Goal: Information Seeking & Learning: Learn about a topic

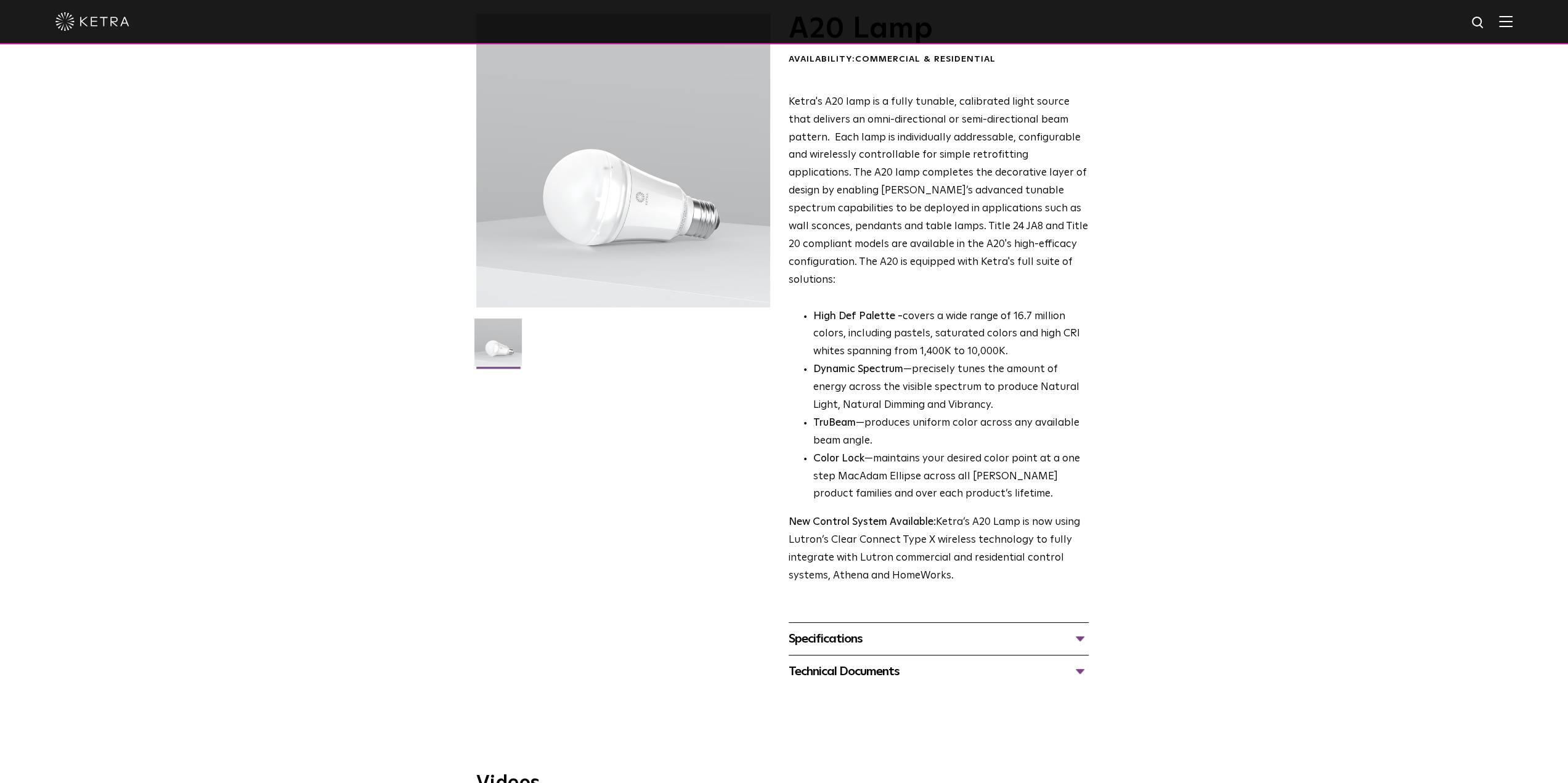
scroll to position [123, 0]
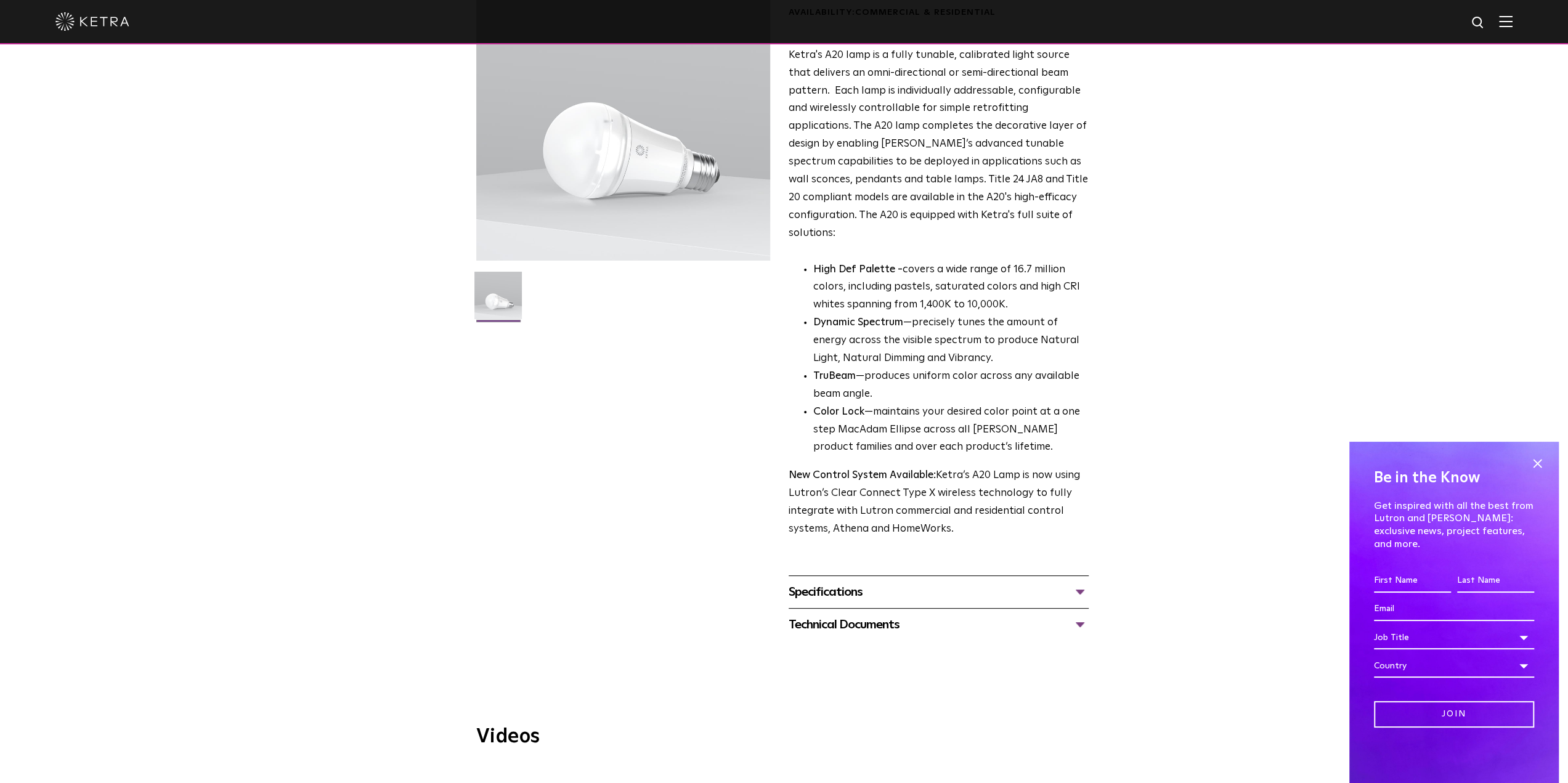
click at [1022, 582] on div "Specifications" at bounding box center [939, 592] width 300 height 20
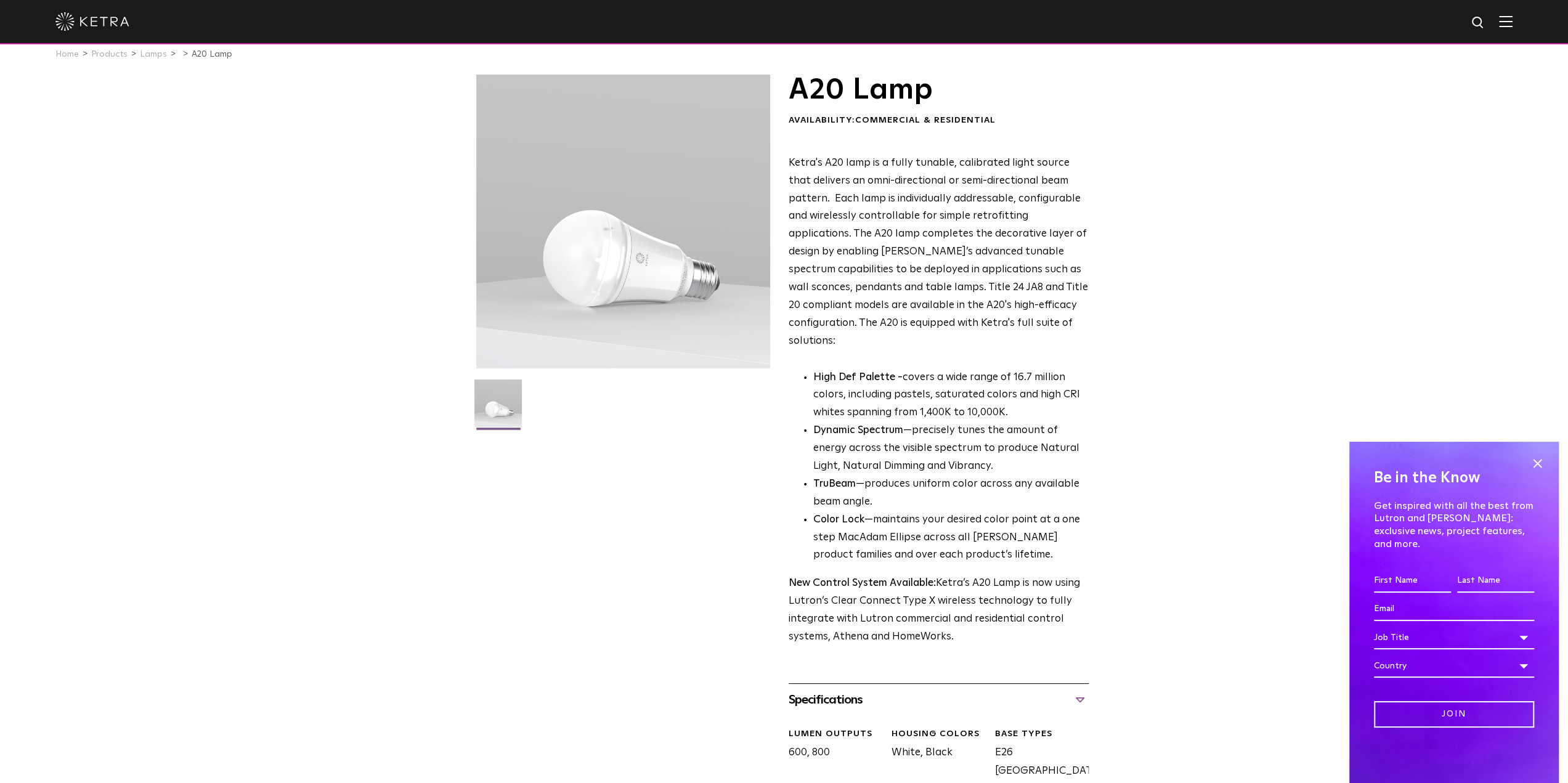
scroll to position [0, 0]
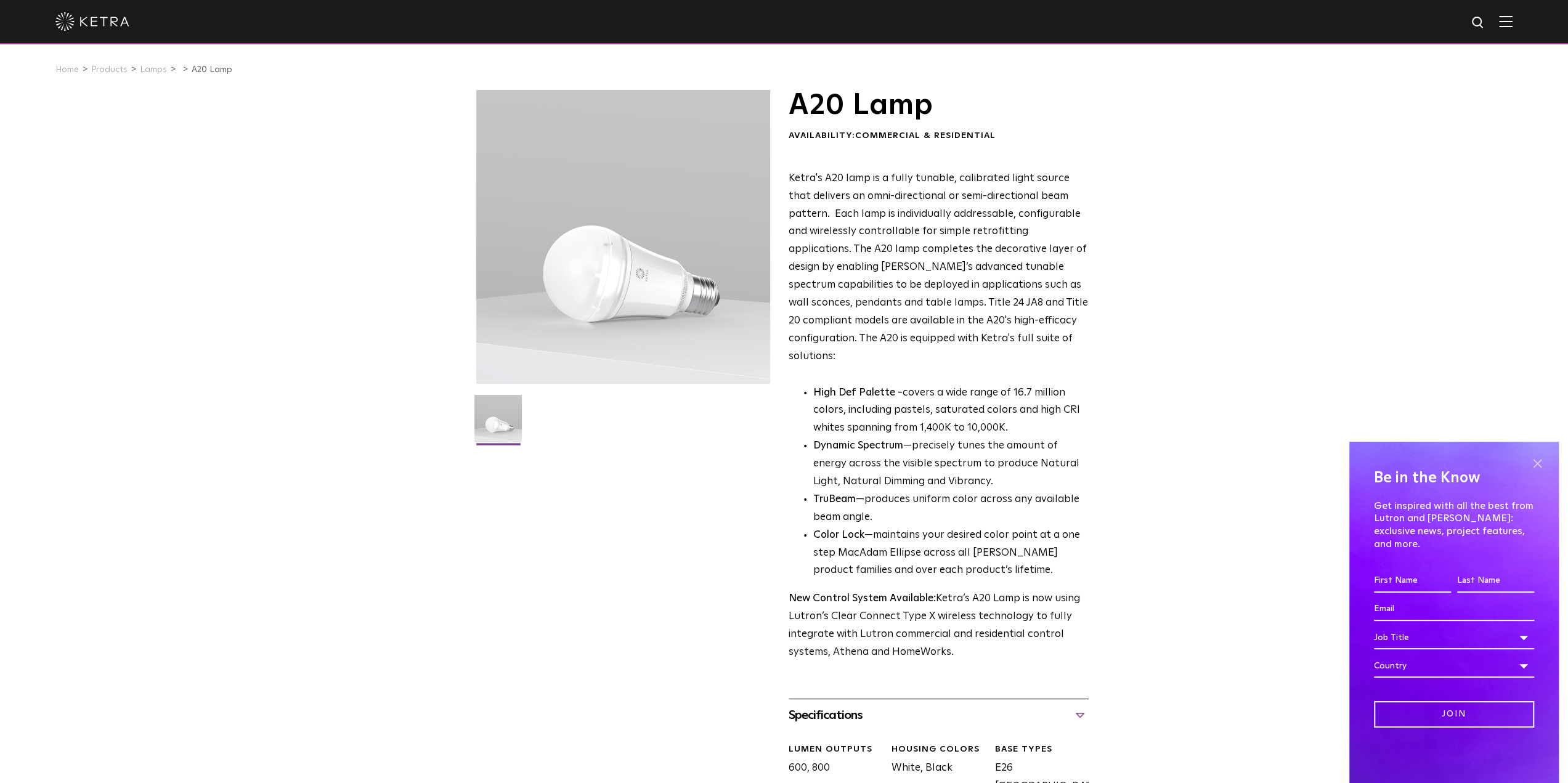
click at [1533, 473] on span at bounding box center [1537, 463] width 19 height 19
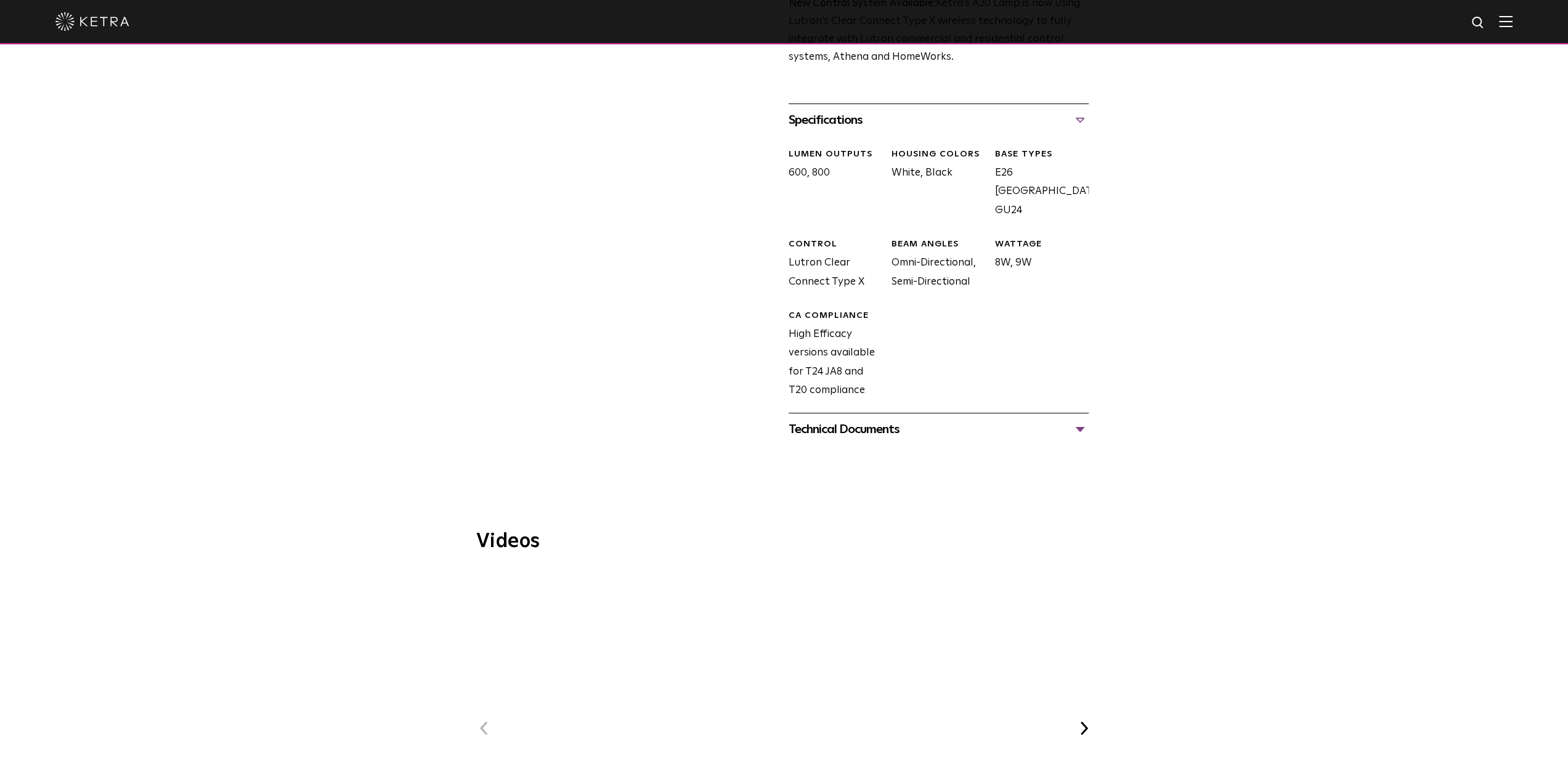
scroll to position [616, 0]
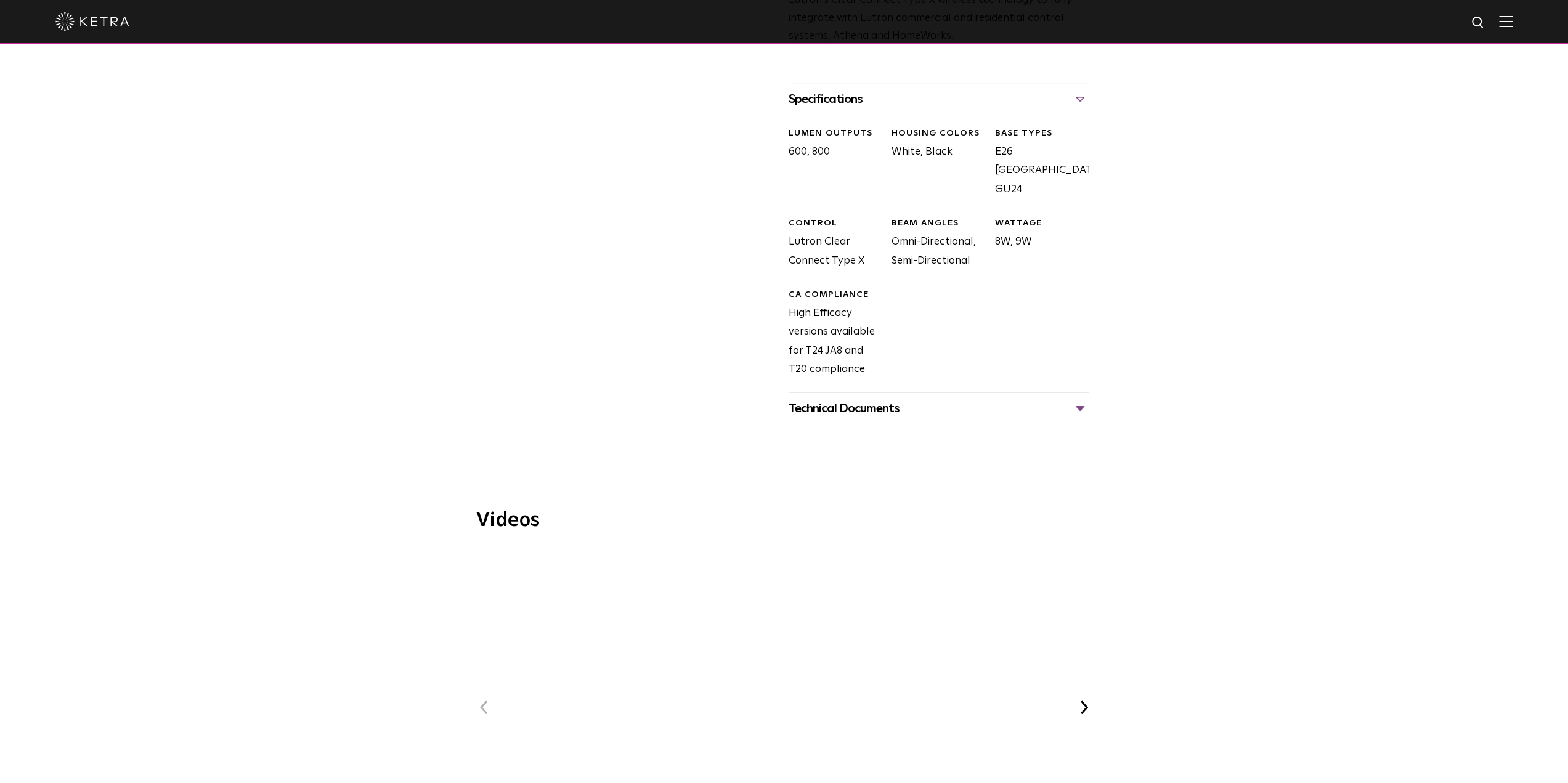
click at [1076, 398] on div "Technical Documents" at bounding box center [939, 408] width 300 height 20
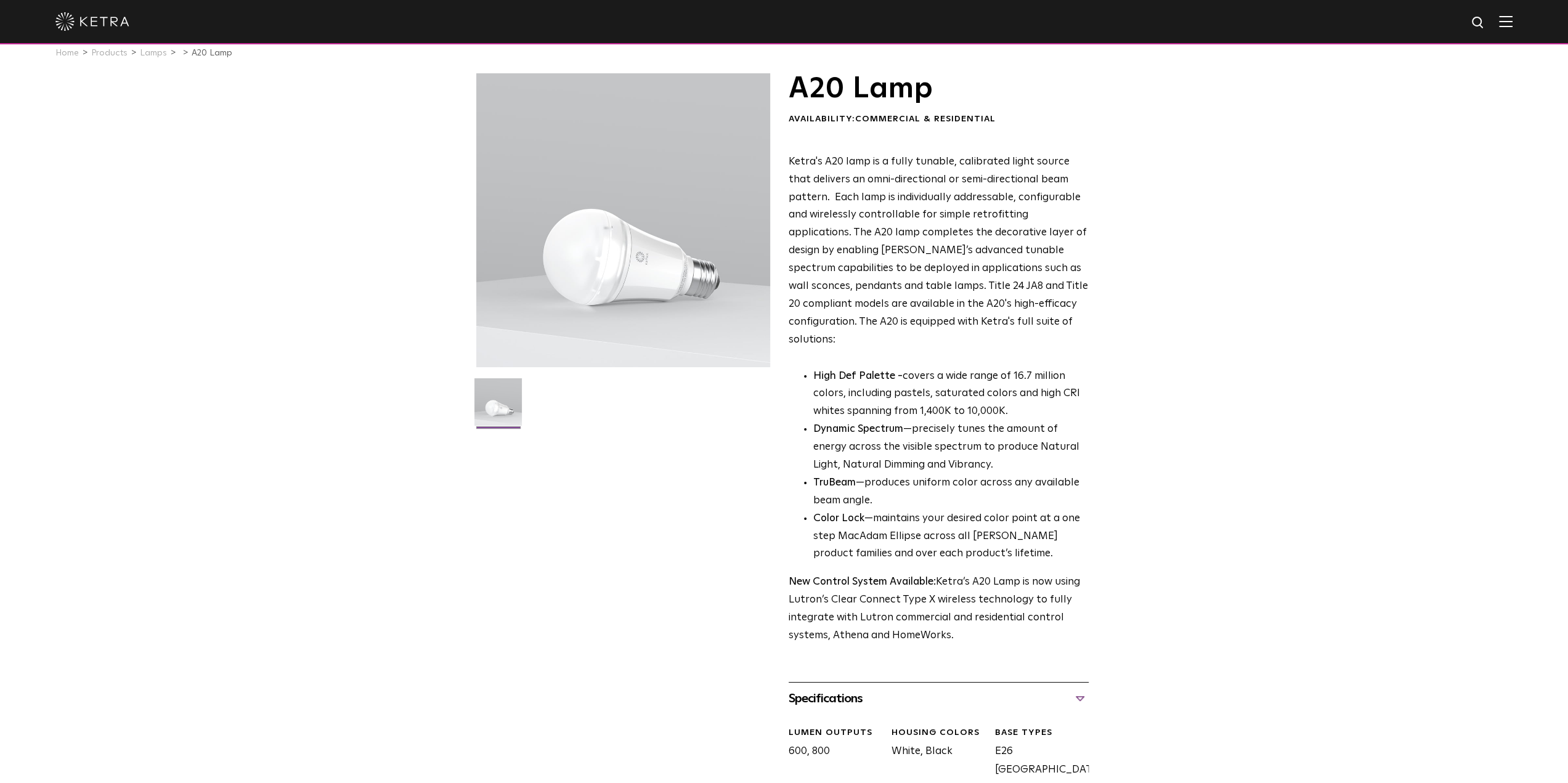
scroll to position [0, 0]
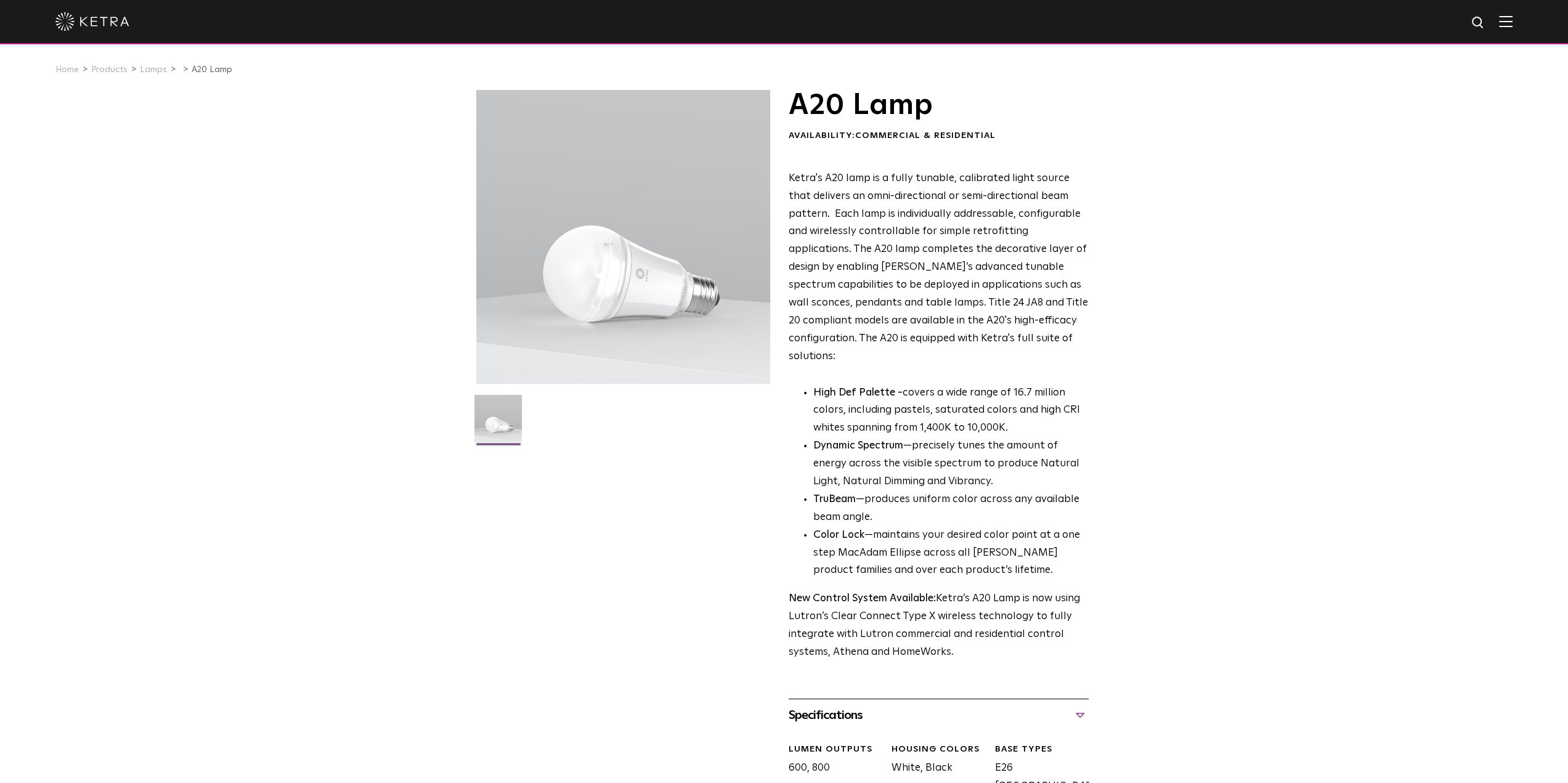
click at [116, 28] on img at bounding box center [92, 21] width 74 height 19
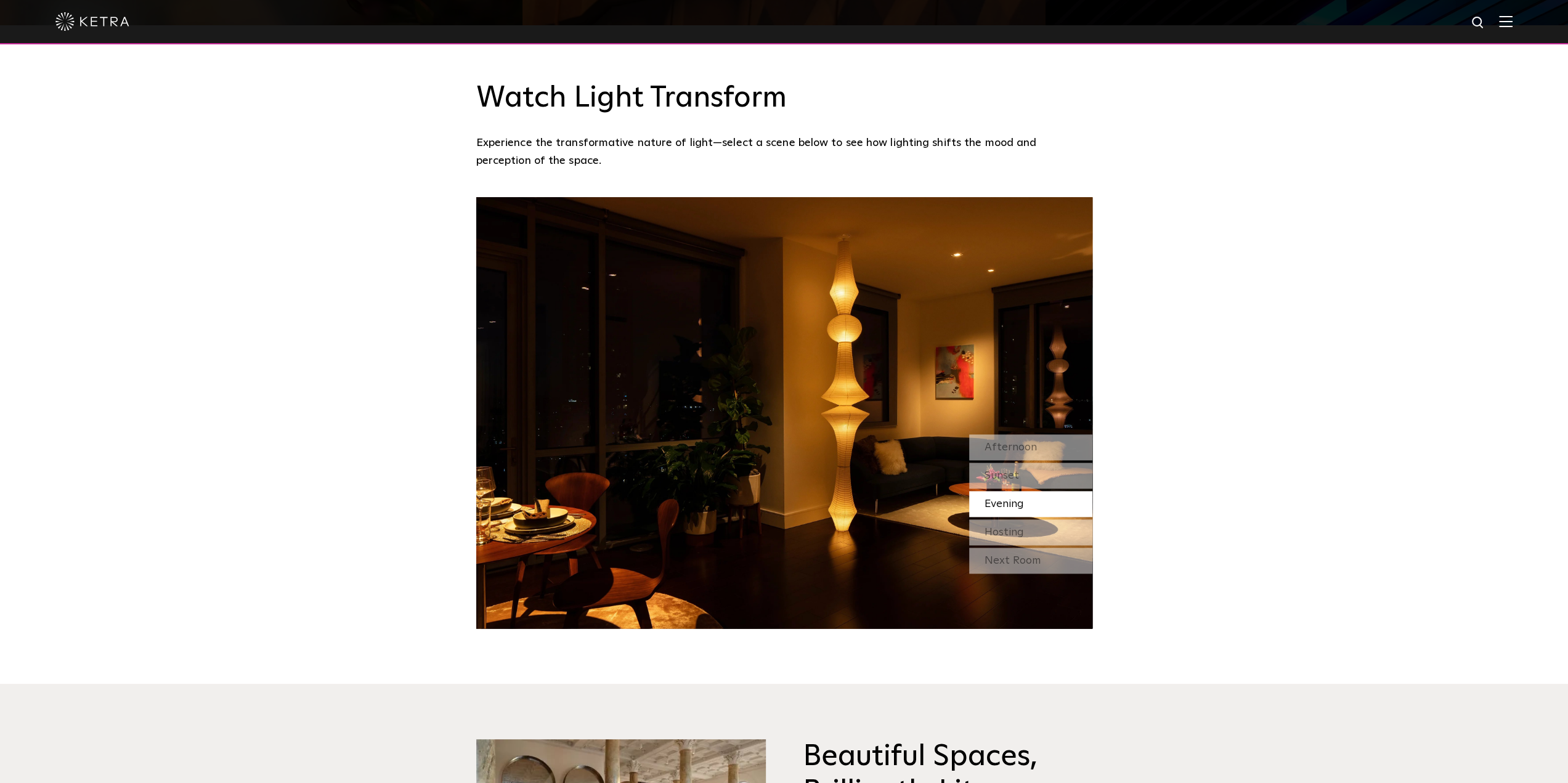
scroll to position [1232, 0]
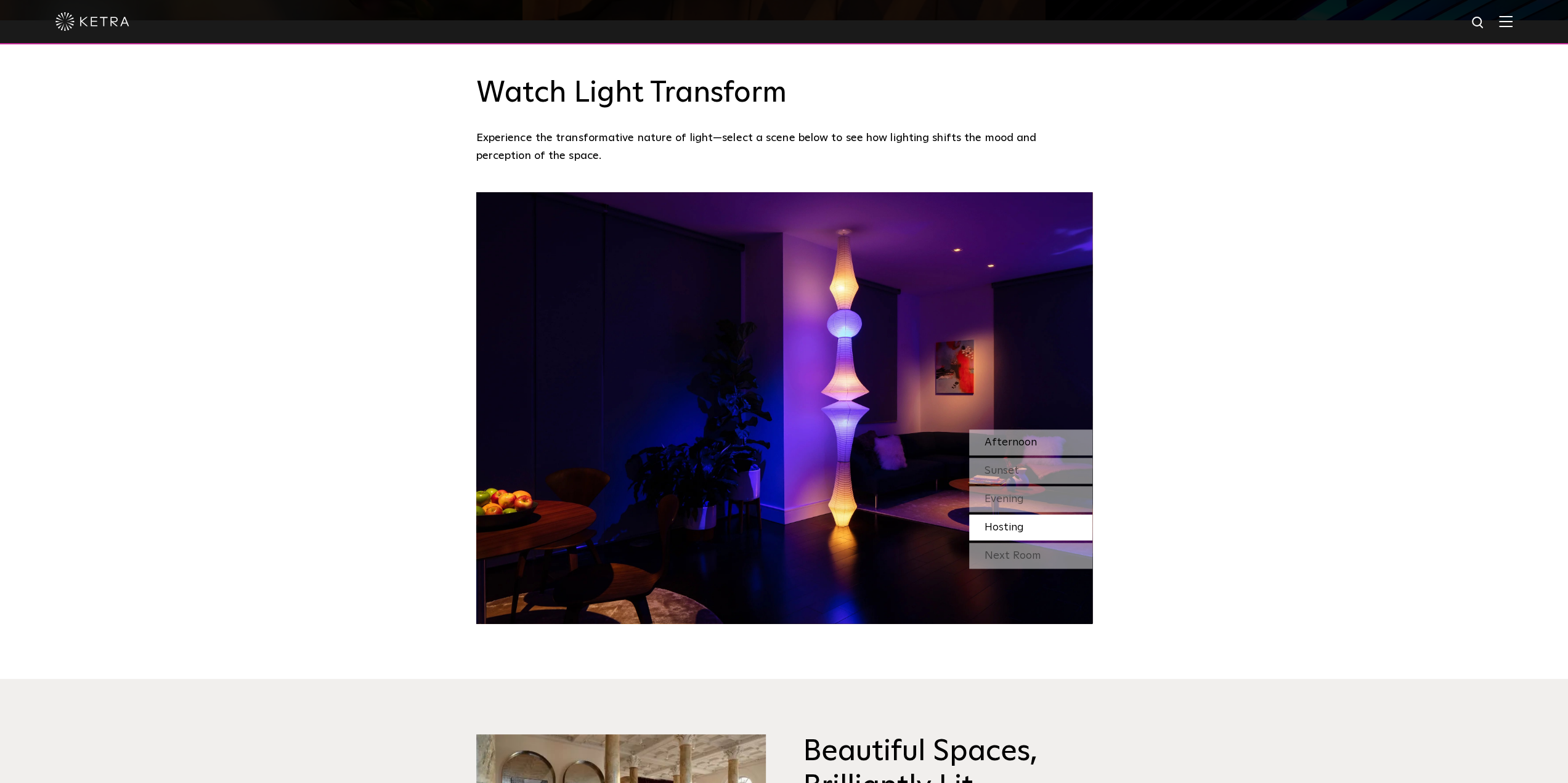
click at [1005, 429] on div "Afternoon" at bounding box center [1031, 442] width 123 height 26
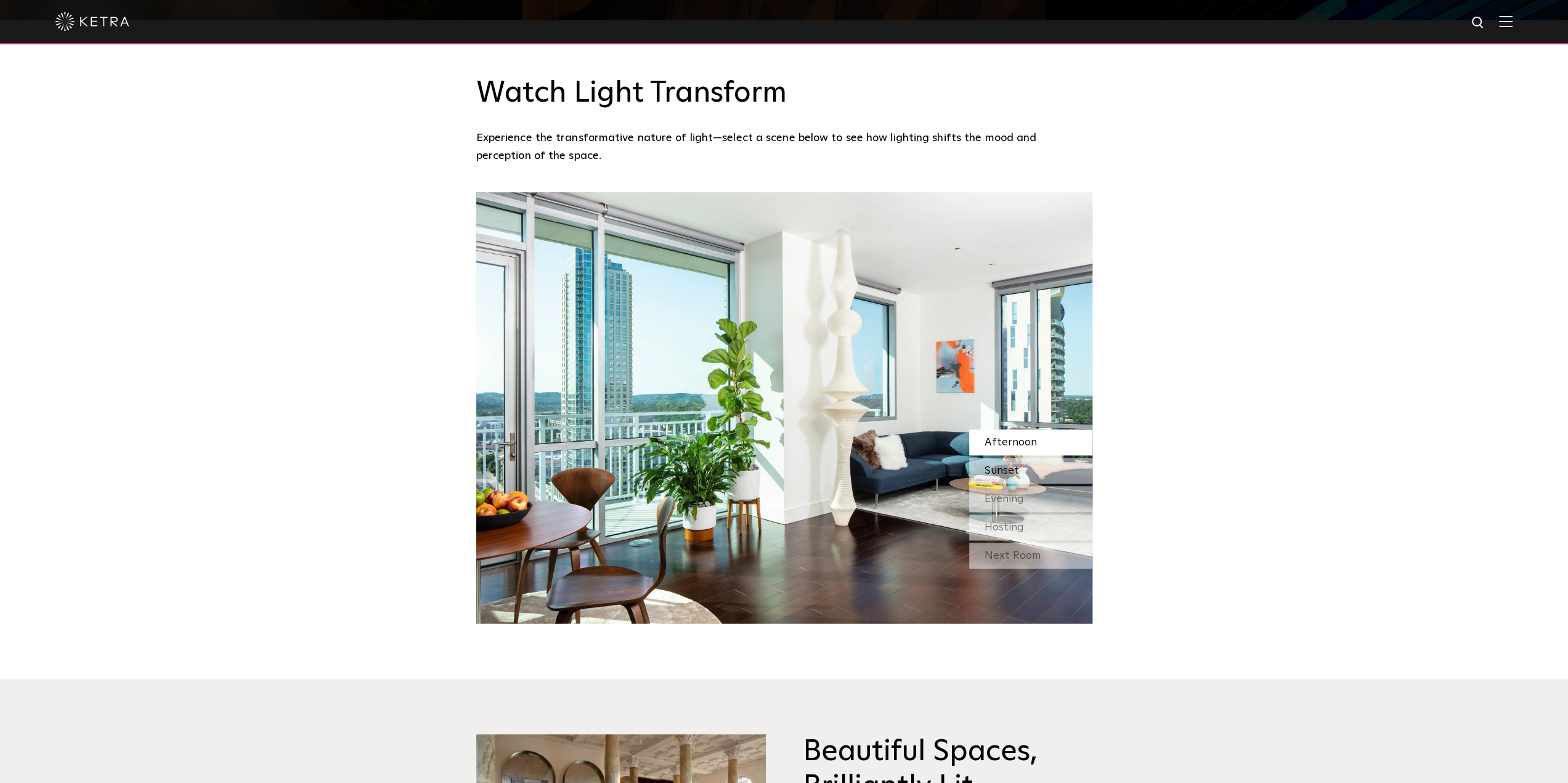
click at [1001, 465] on span "Sunset" at bounding box center [1002, 470] width 35 height 11
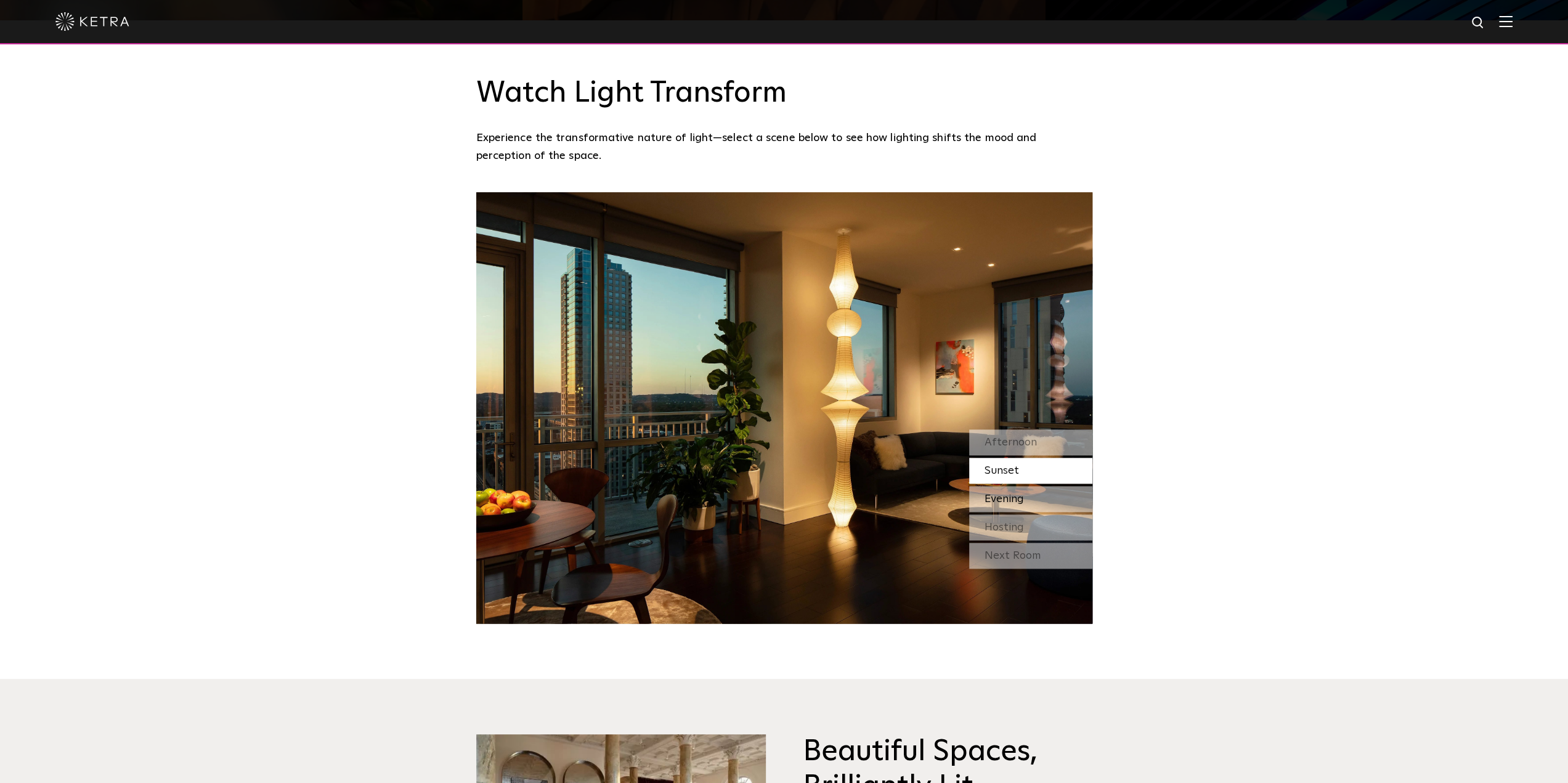
click at [1005, 494] on span "Evening" at bounding box center [1005, 499] width 40 height 11
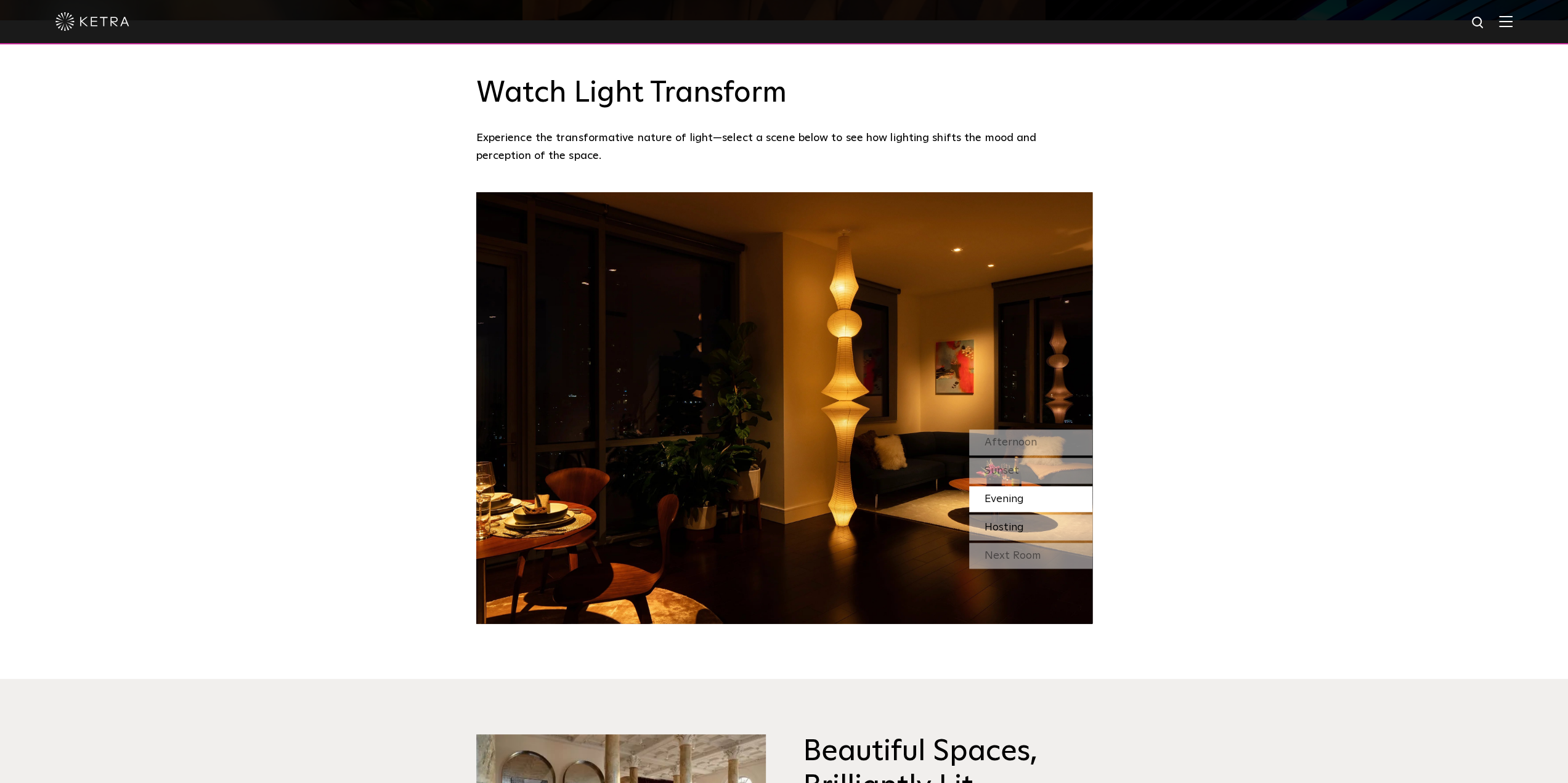
click at [1006, 522] on span "Hosting" at bounding box center [1005, 527] width 40 height 11
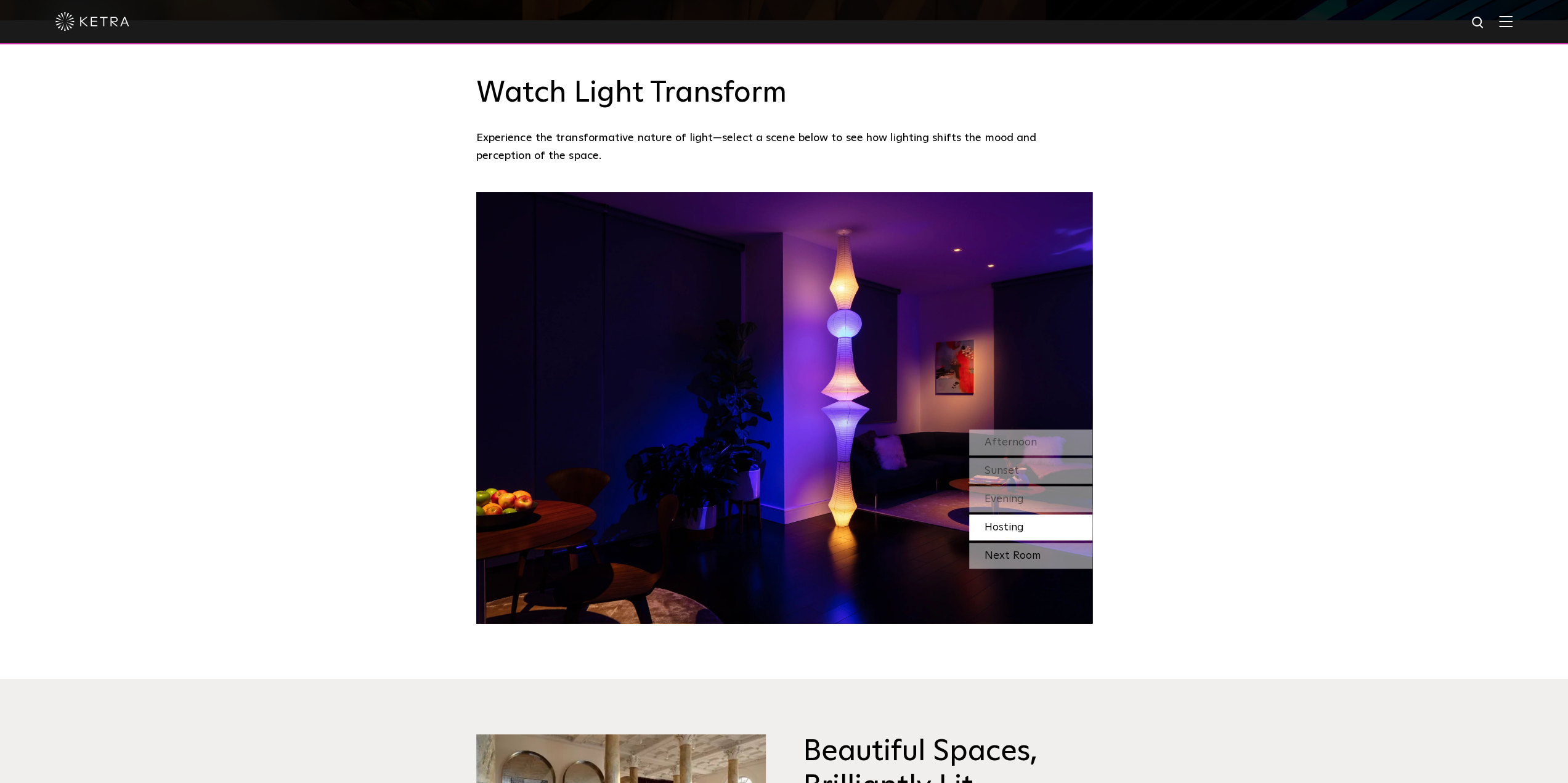
click at [1018, 543] on div "Next Room" at bounding box center [1031, 555] width 123 height 26
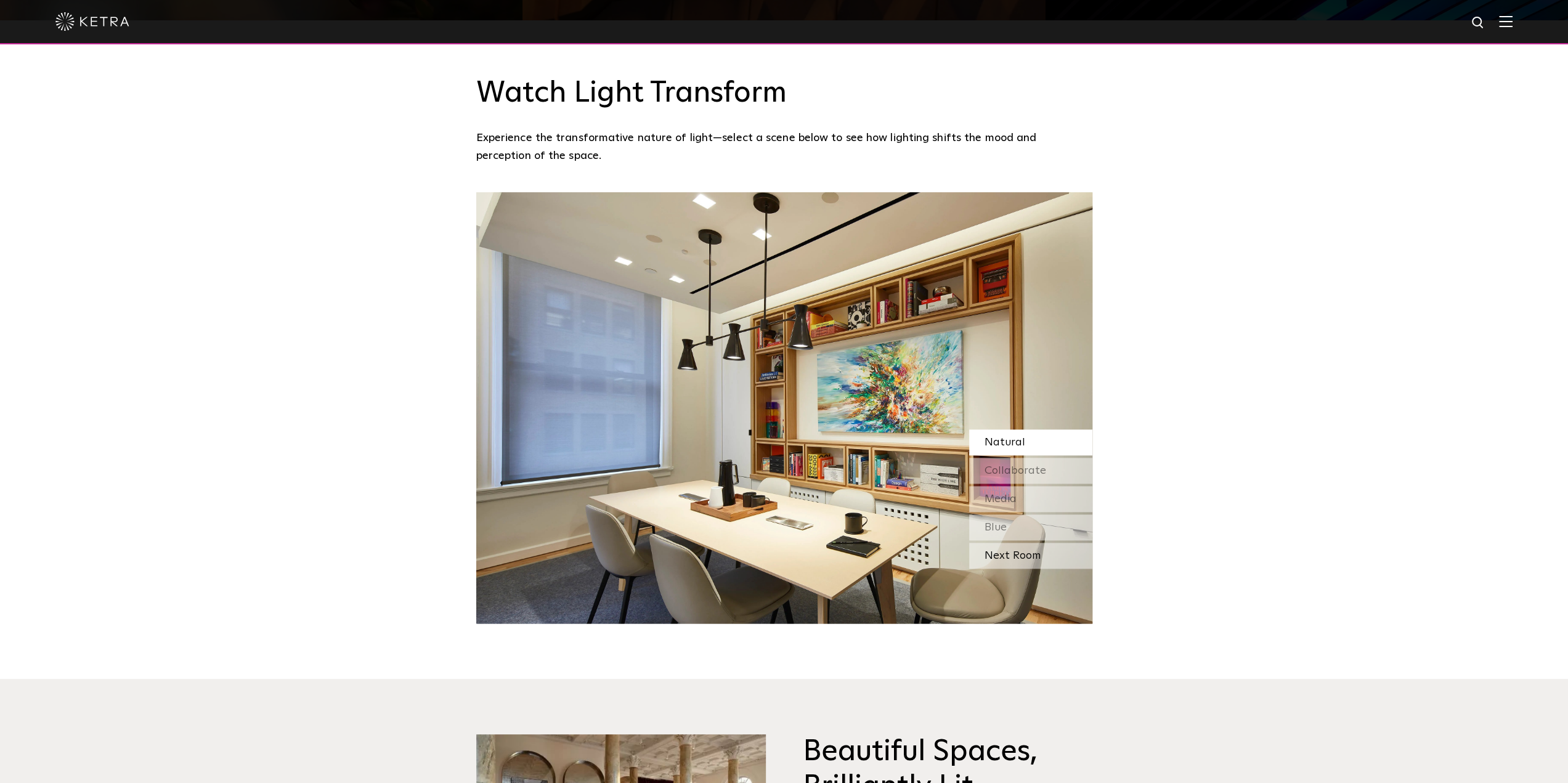
click at [1036, 543] on div "Next Room" at bounding box center [1031, 555] width 123 height 26
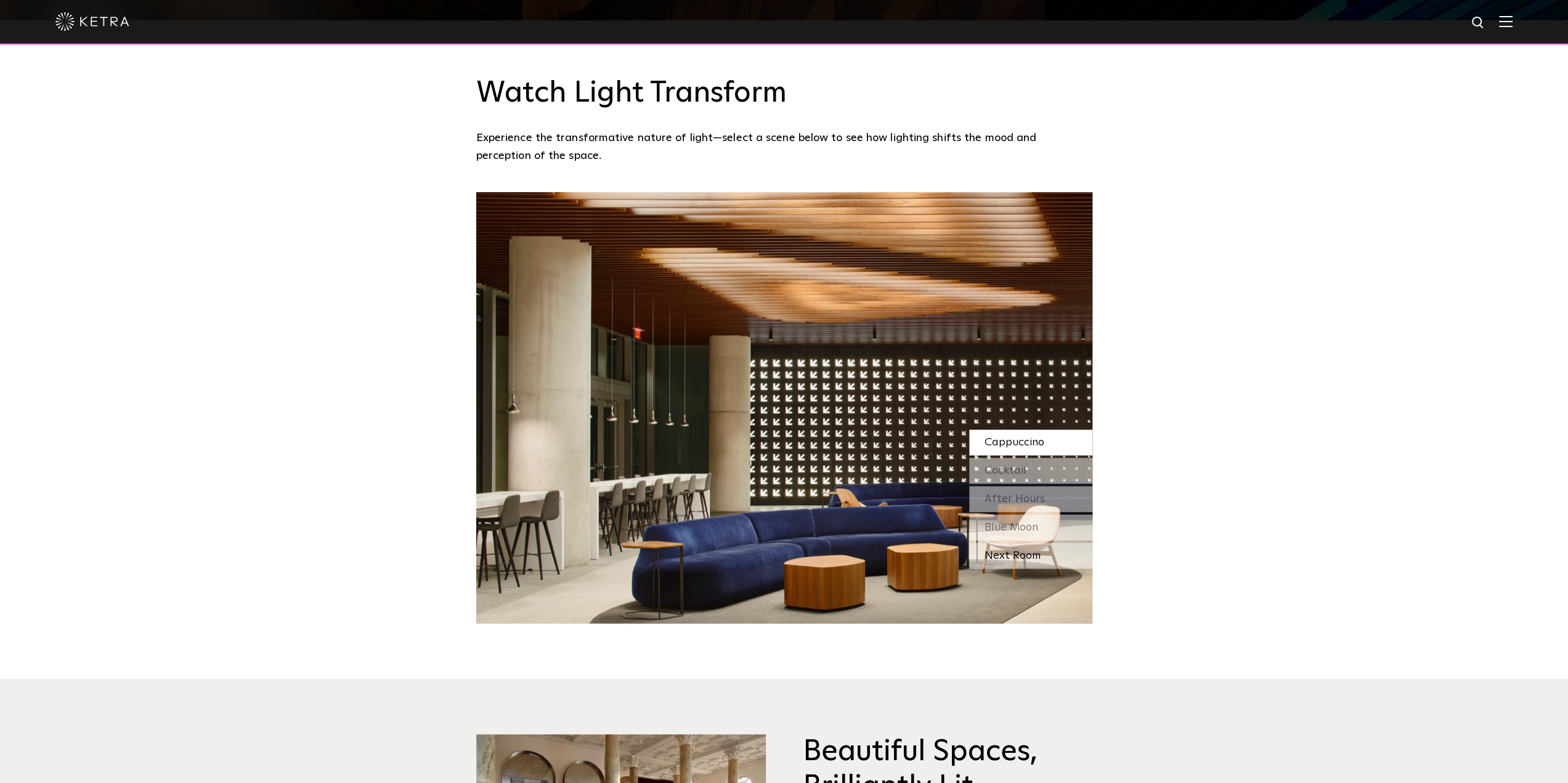
click at [1036, 543] on div "Next Room" at bounding box center [1031, 555] width 123 height 26
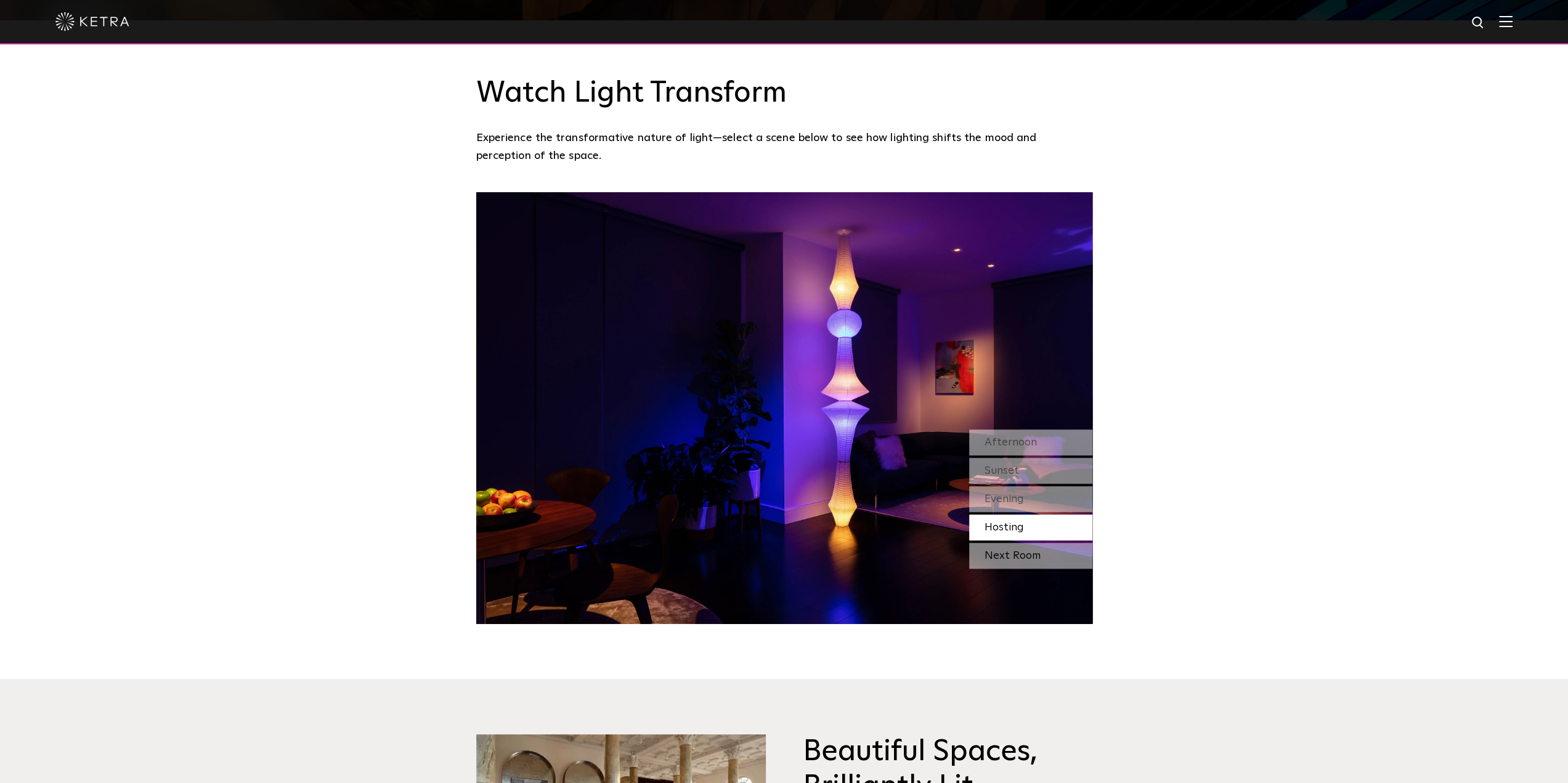
click at [1022, 543] on div "Next Room" at bounding box center [1031, 555] width 123 height 26
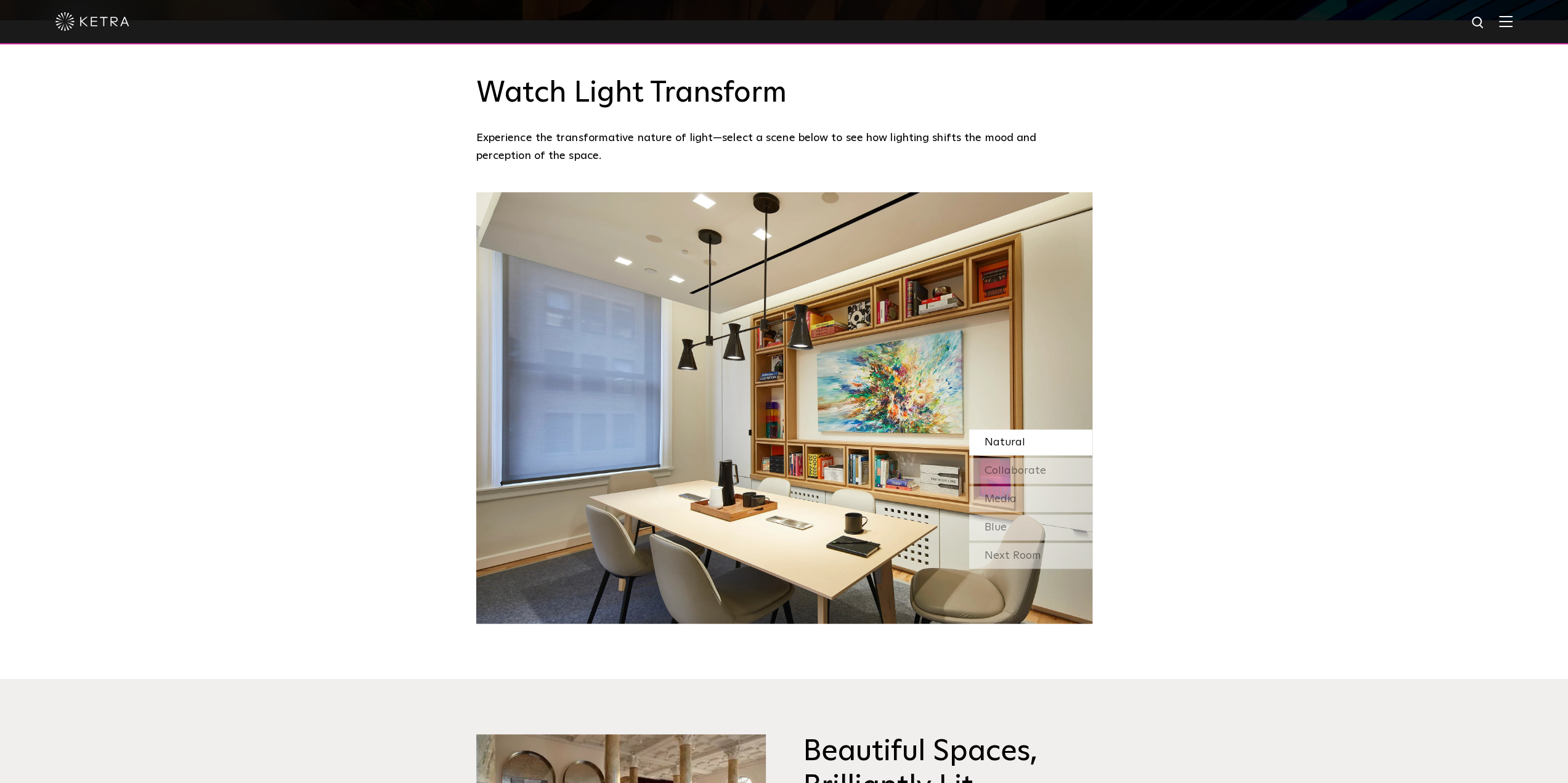
click at [1019, 437] on span "Natural" at bounding box center [1005, 442] width 41 height 11
click at [1008, 465] on span "Collaborate" at bounding box center [1016, 470] width 62 height 11
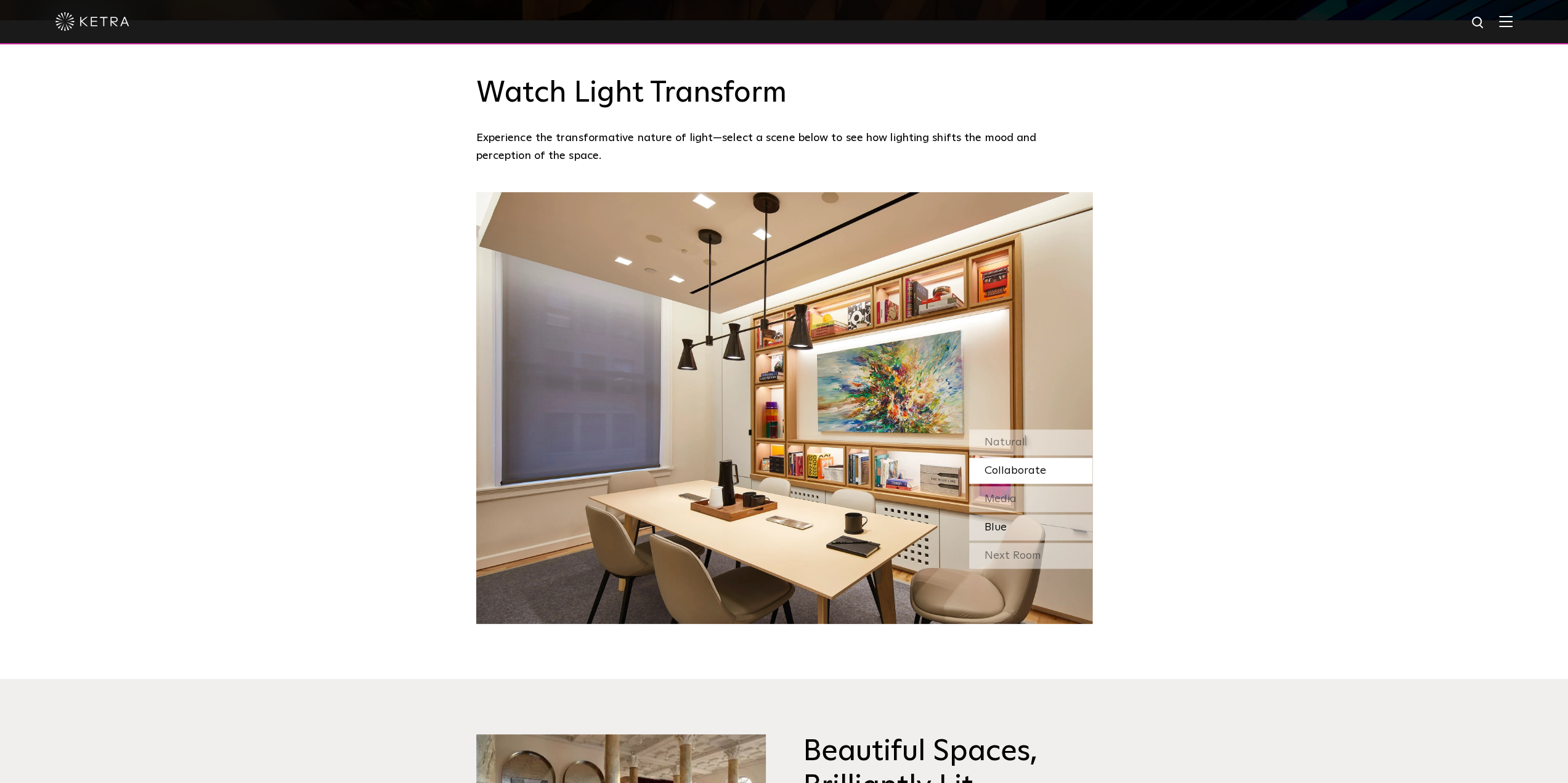
click at [1011, 515] on div "Blue" at bounding box center [1031, 528] width 123 height 26
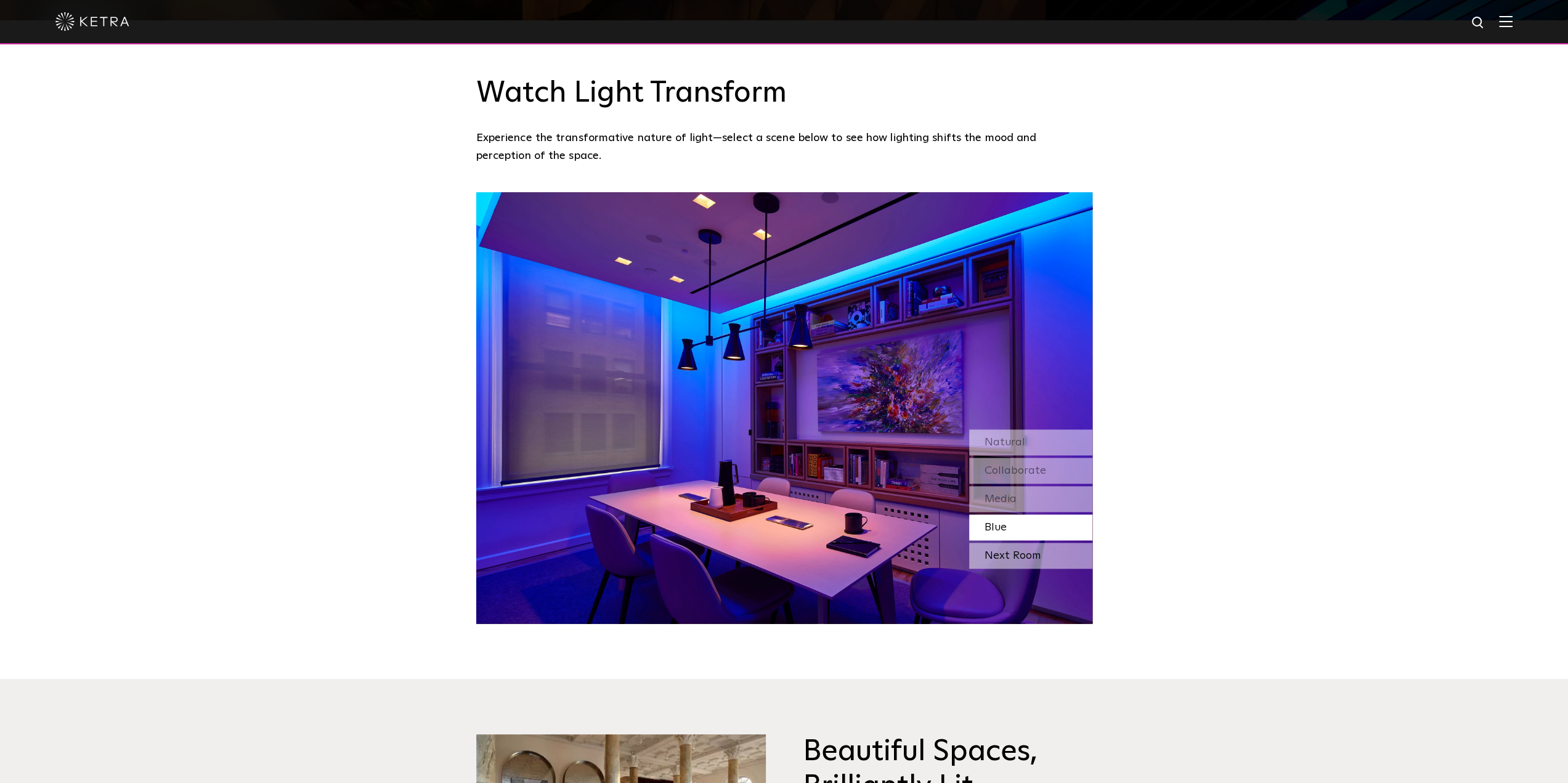
click at [1019, 543] on div "Next Room" at bounding box center [1031, 555] width 123 height 26
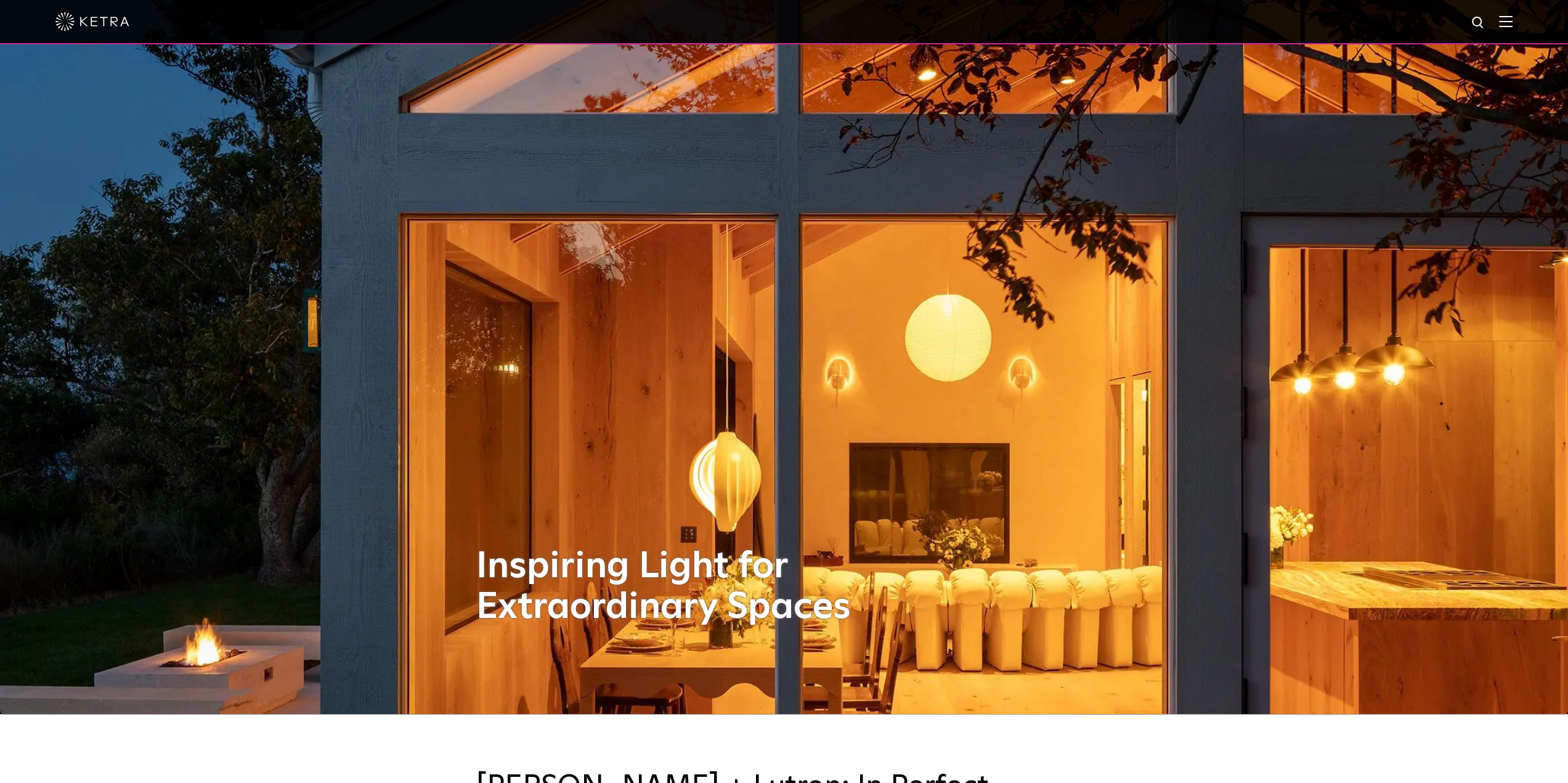
scroll to position [0, 0]
